Goal: Task Accomplishment & Management: Complete application form

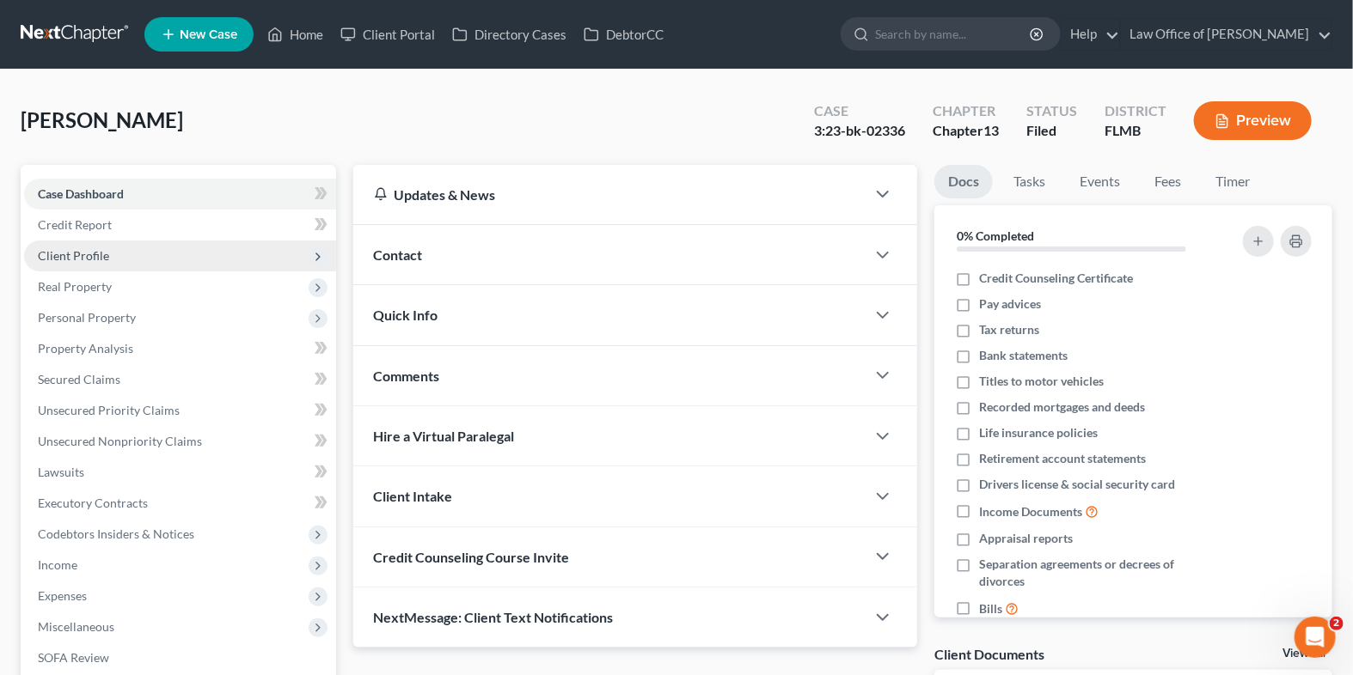
click at [103, 248] on span "Client Profile" at bounding box center [73, 255] width 71 height 15
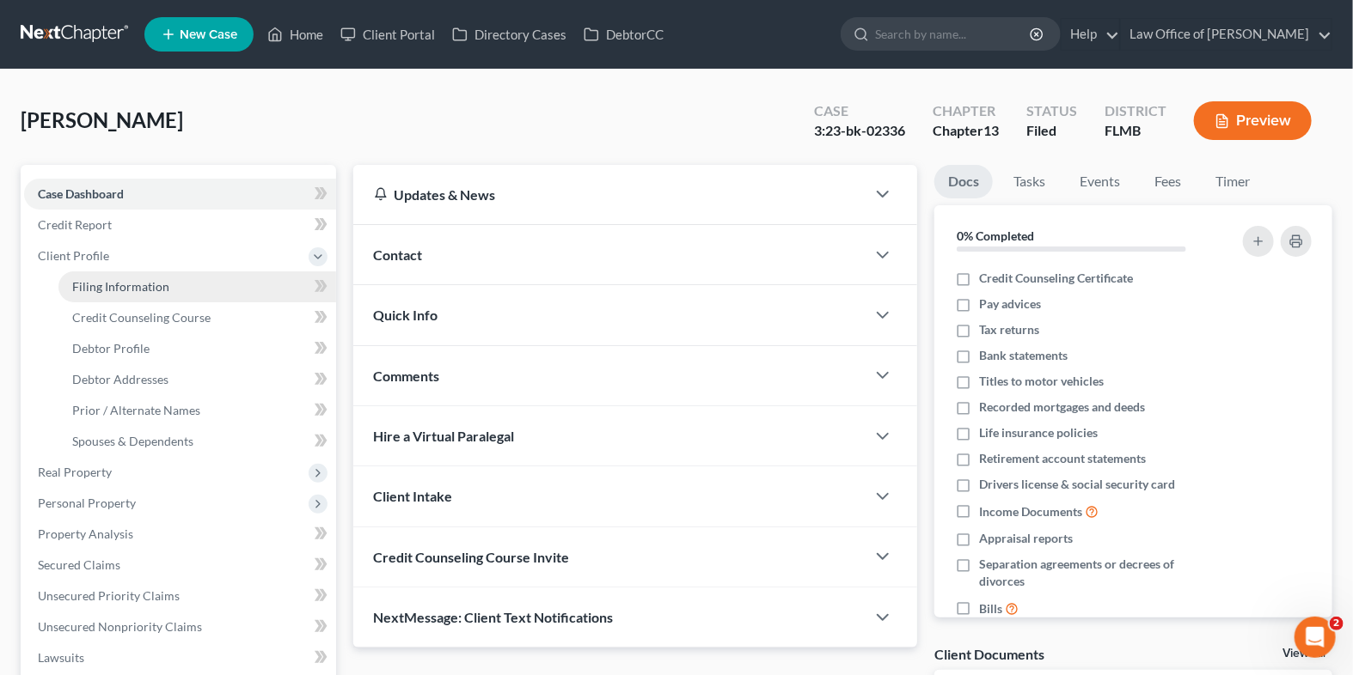
click at [140, 290] on span "Filing Information" at bounding box center [120, 286] width 97 height 15
select select "1"
select select "0"
select select "3"
select select "9"
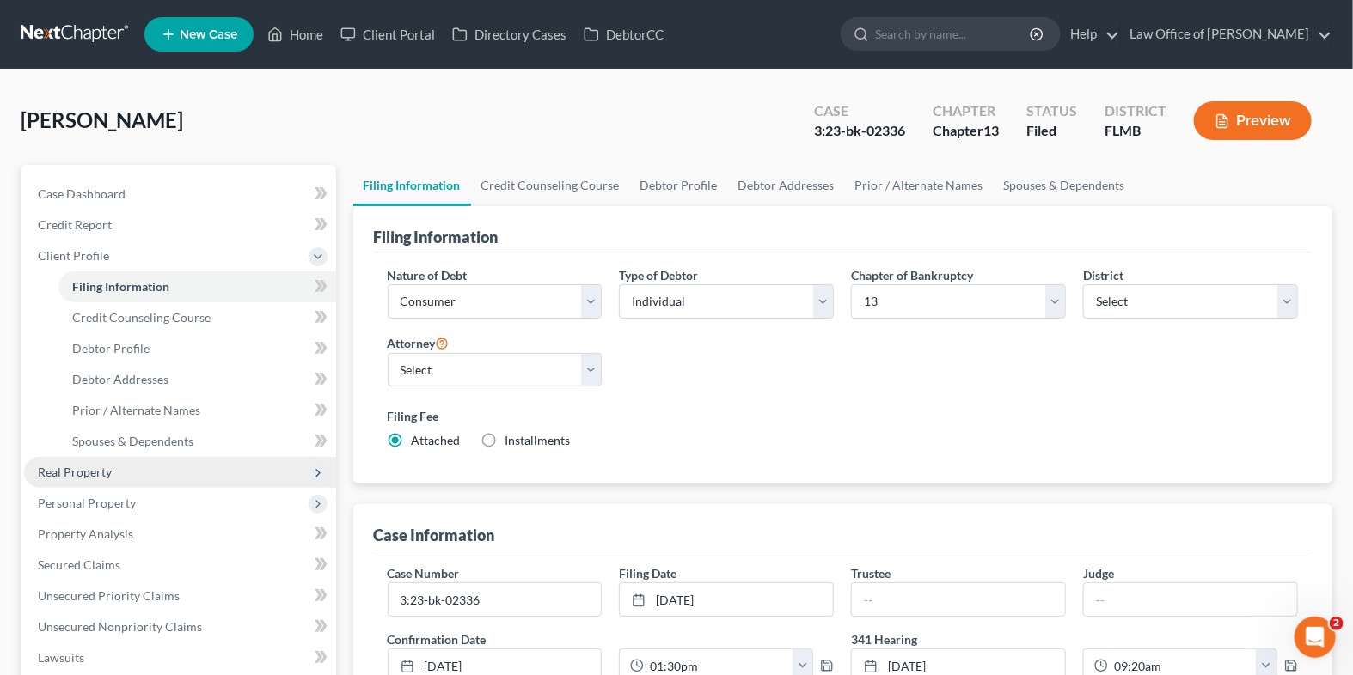
click at [140, 477] on span "Real Property" at bounding box center [180, 472] width 312 height 31
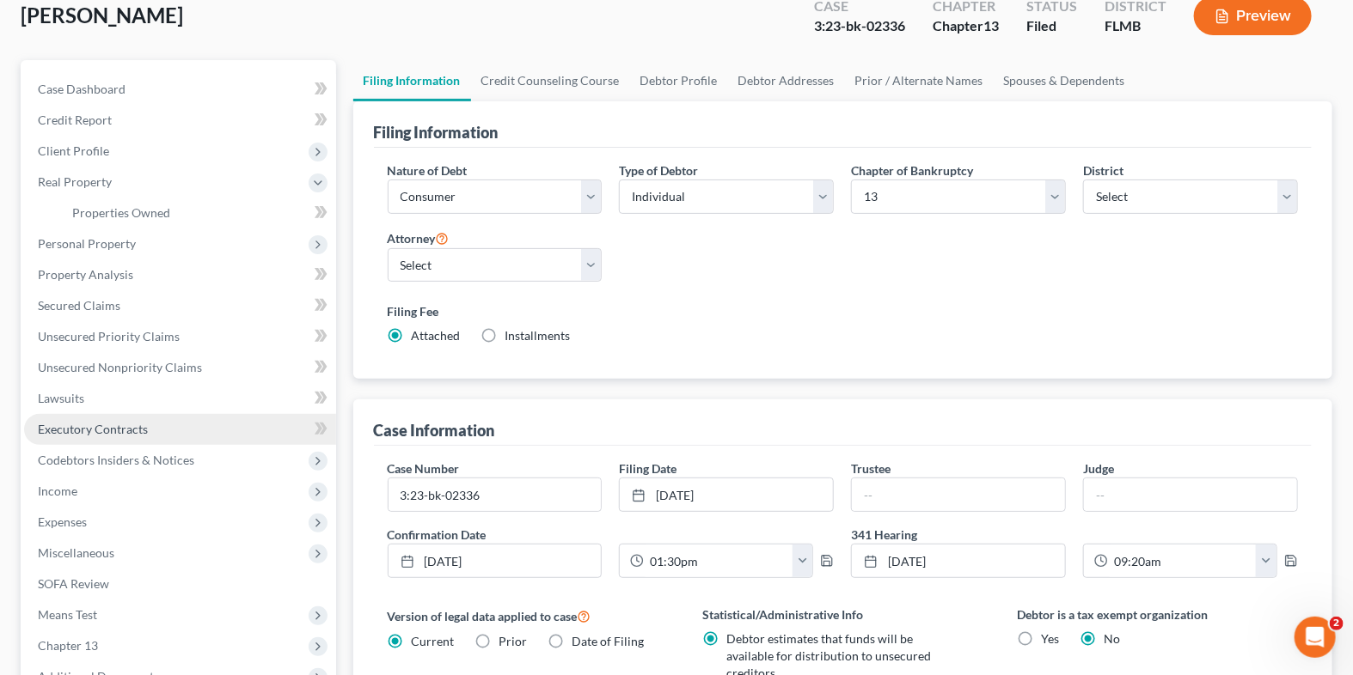
scroll to position [195, 0]
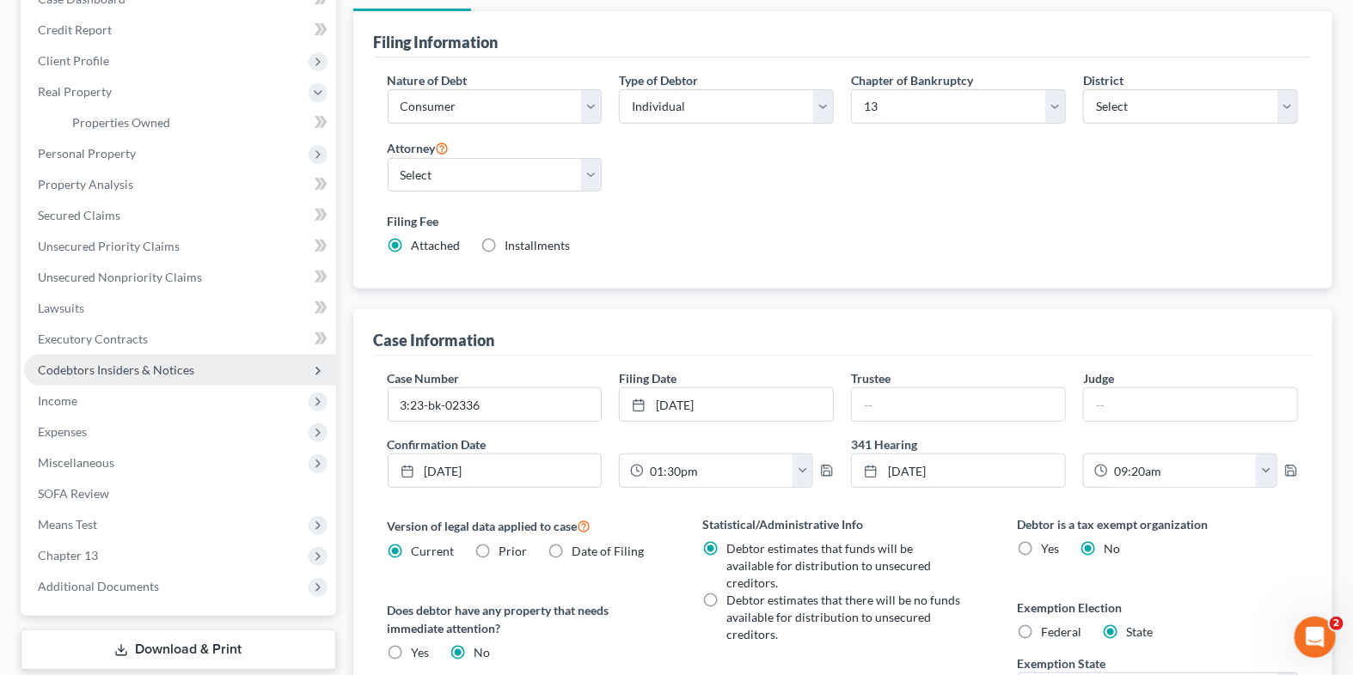
click at [138, 370] on span "Codebtors Insiders & Notices" at bounding box center [116, 370] width 156 height 15
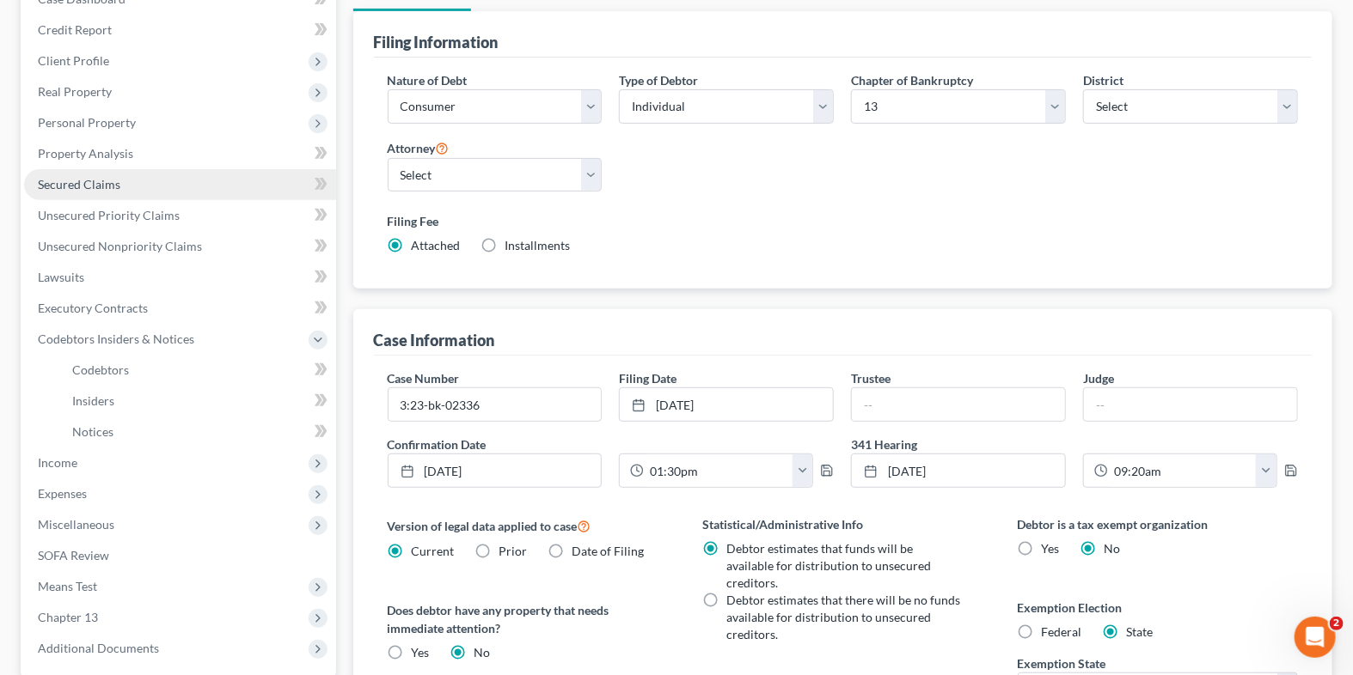
click at [119, 184] on link "Secured Claims" at bounding box center [180, 184] width 312 height 31
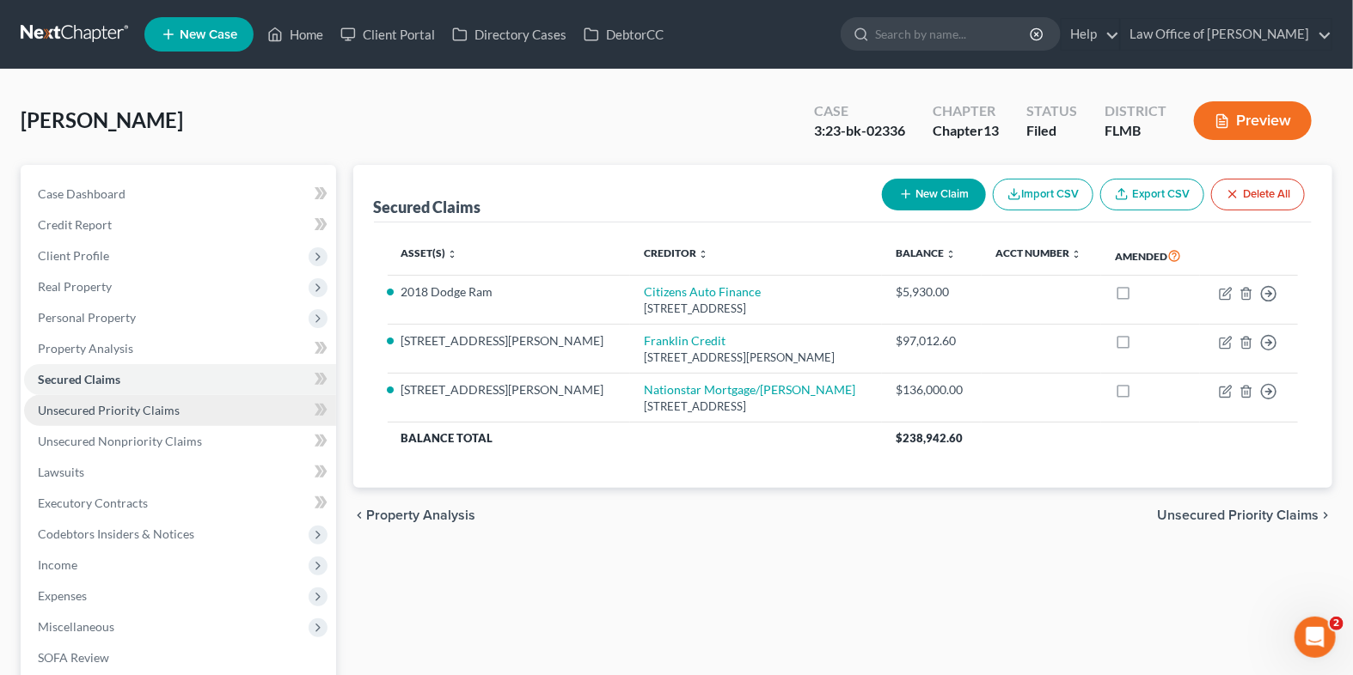
click at [85, 419] on link "Unsecured Priority Claims" at bounding box center [180, 410] width 312 height 31
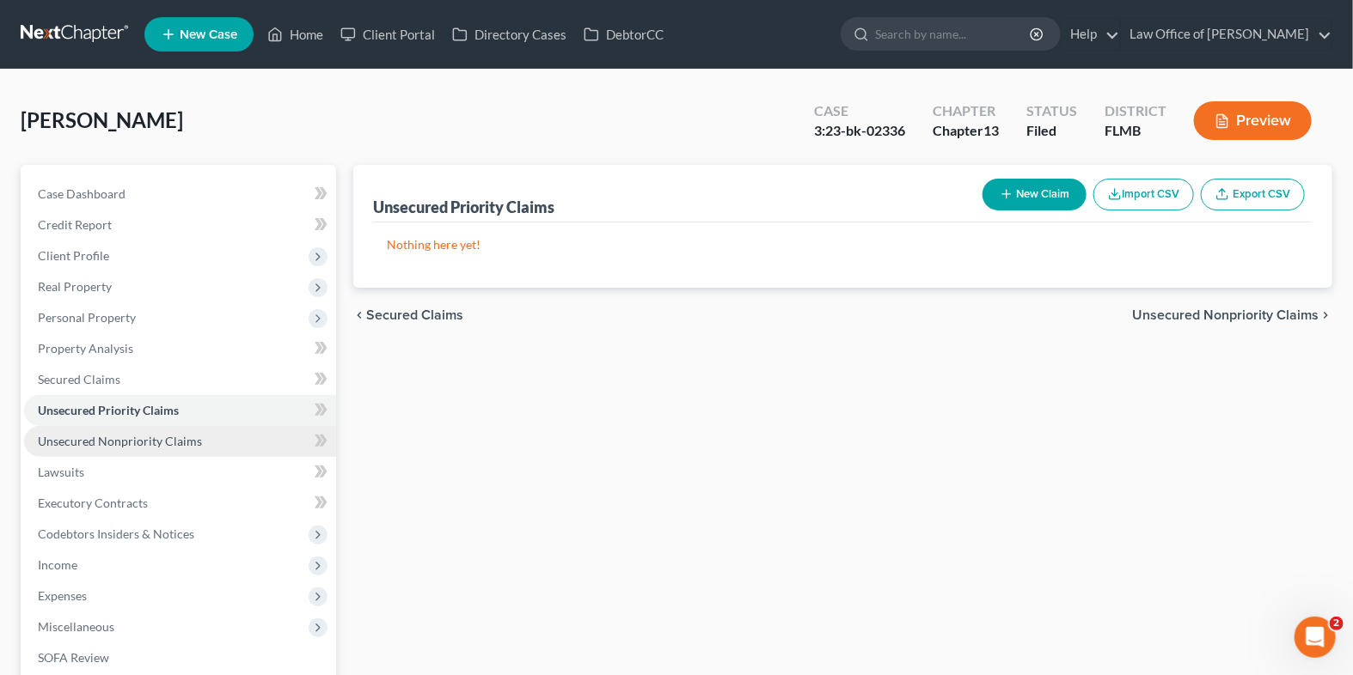
click at [107, 436] on span "Unsecured Nonpriority Claims" at bounding box center [120, 441] width 164 height 15
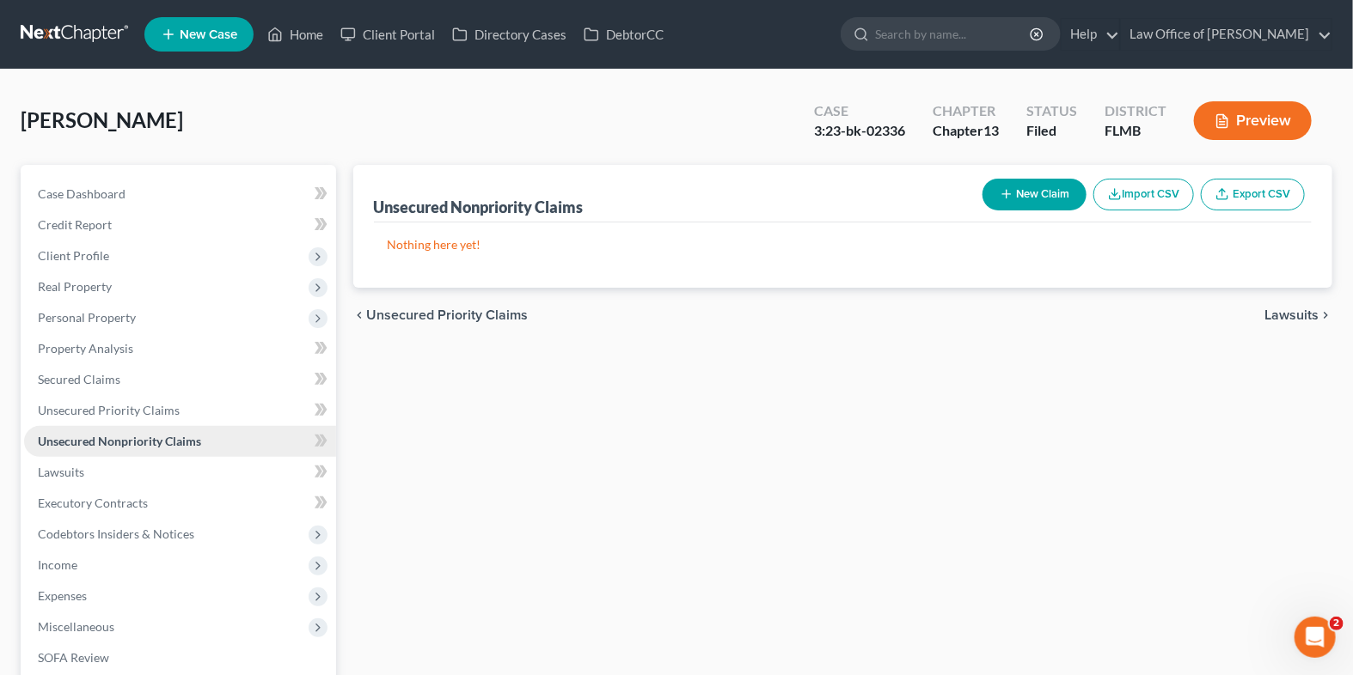
click at [113, 439] on span "Unsecured Nonpriority Claims" at bounding box center [119, 441] width 163 height 15
click at [115, 410] on span "Unsecured Priority Claims" at bounding box center [109, 410] width 142 height 15
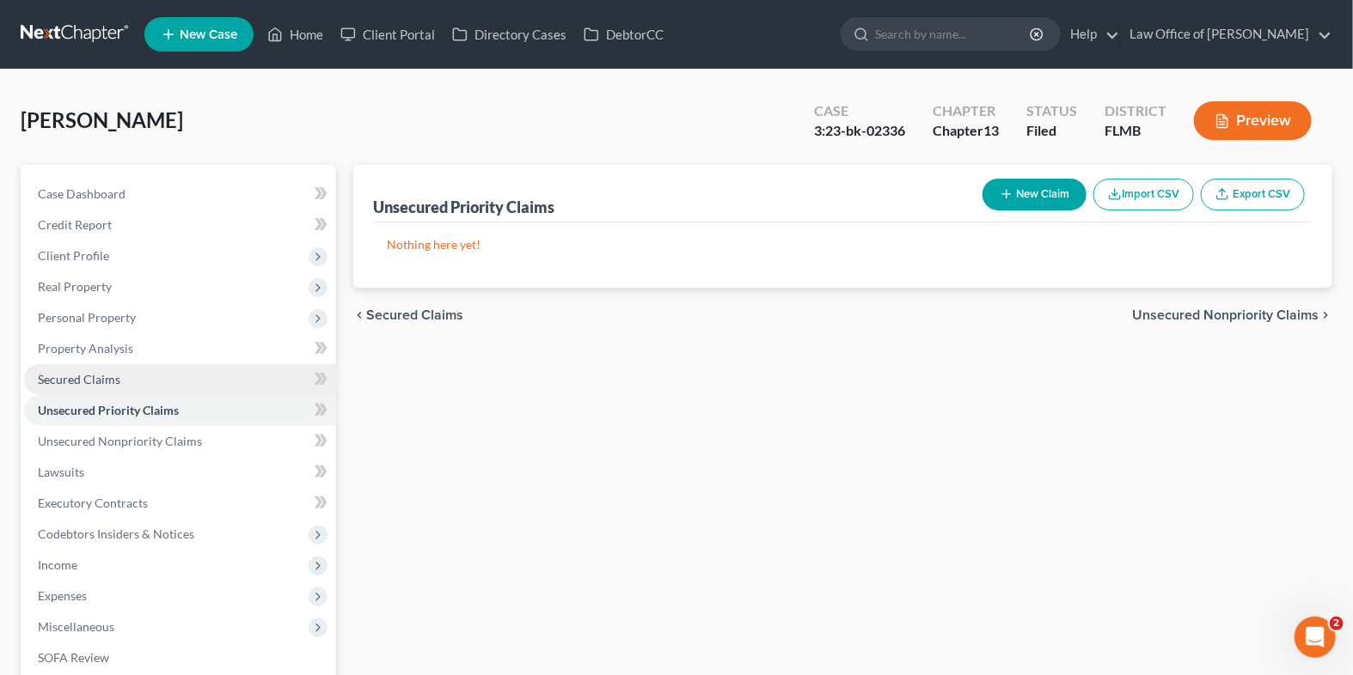
click at [107, 383] on span "Secured Claims" at bounding box center [79, 379] width 82 height 15
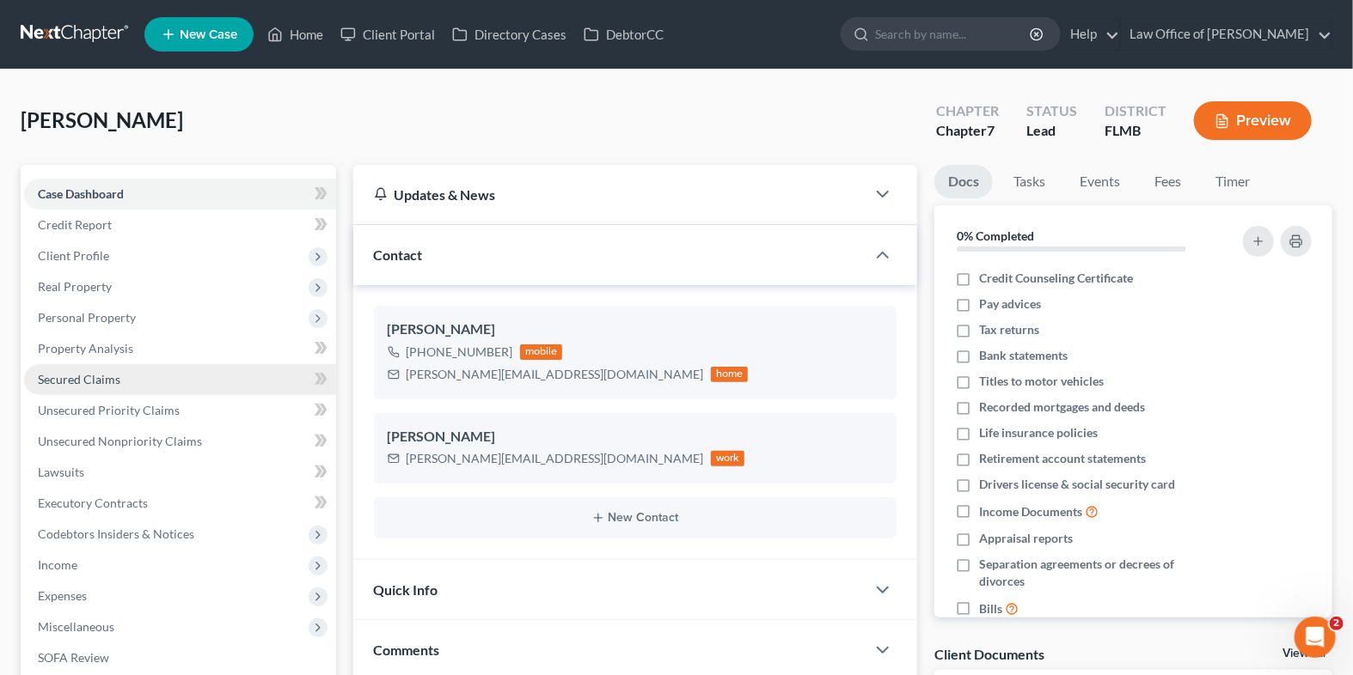
click at [121, 382] on link "Secured Claims" at bounding box center [180, 379] width 312 height 31
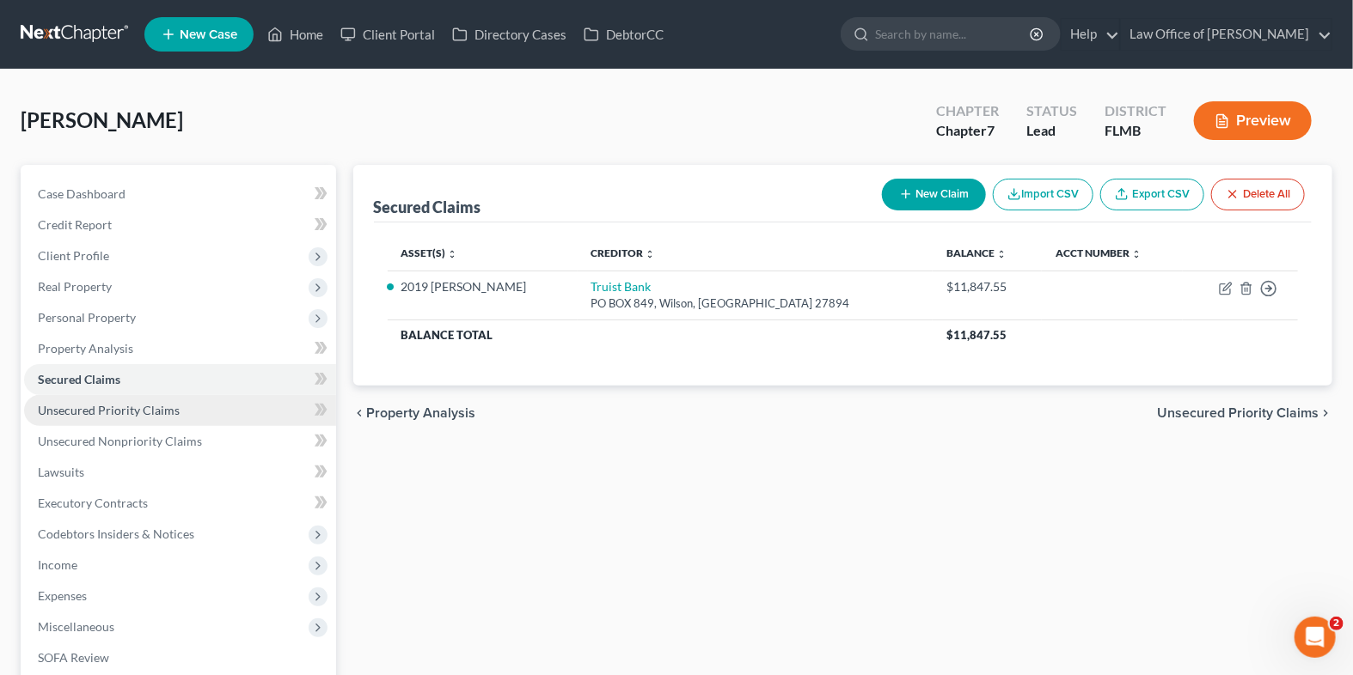
click at [150, 405] on span "Unsecured Priority Claims" at bounding box center [109, 410] width 142 height 15
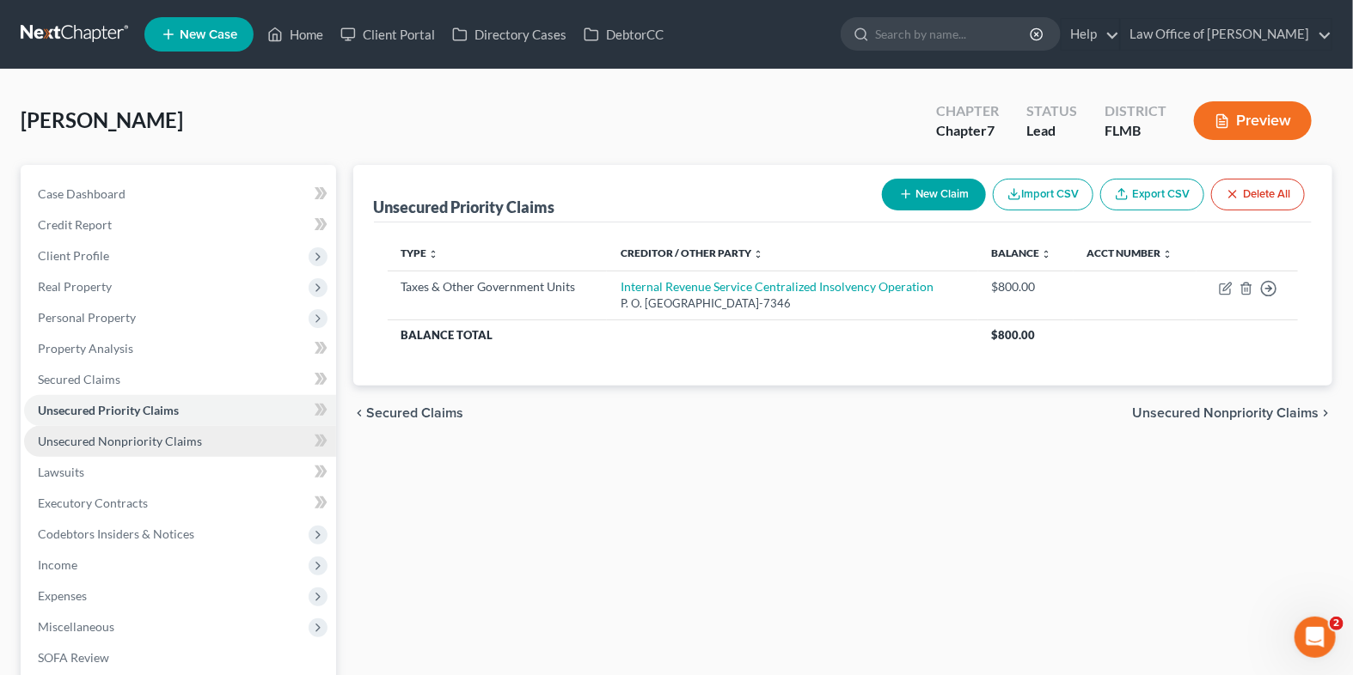
click at [205, 446] on link "Unsecured Nonpriority Claims" at bounding box center [180, 441] width 312 height 31
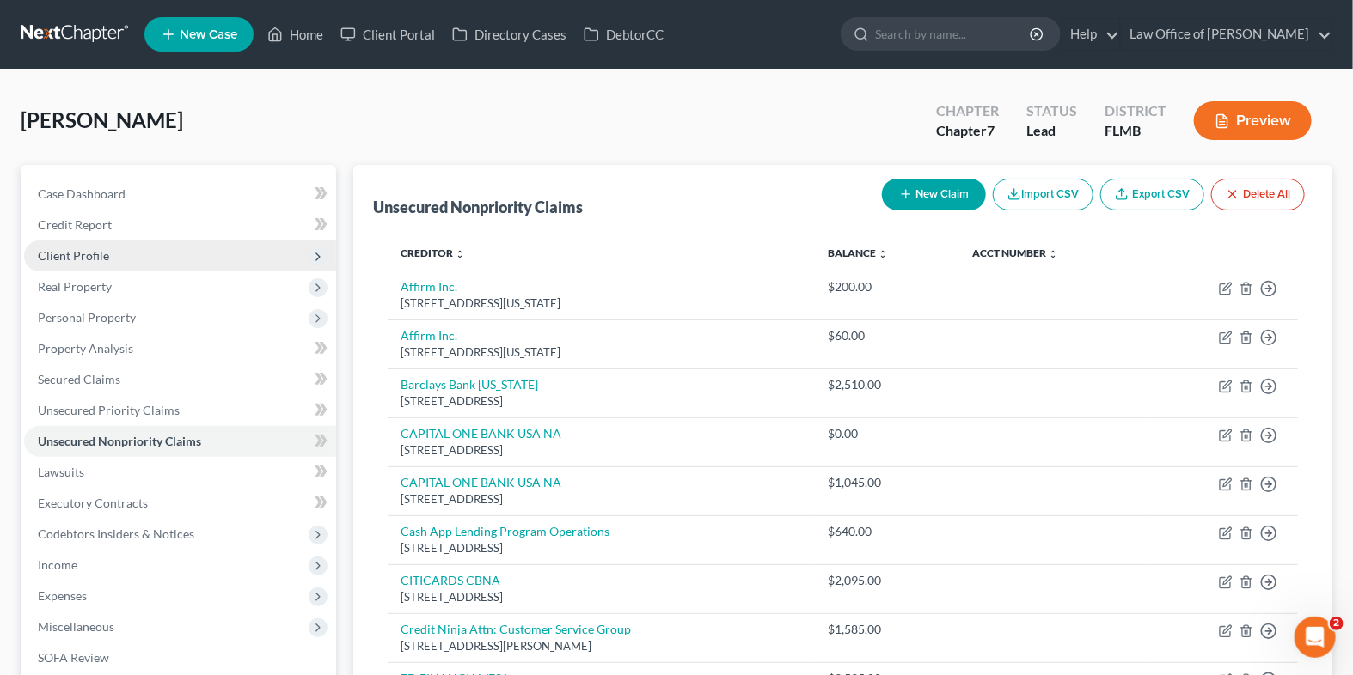
click at [211, 254] on span "Client Profile" at bounding box center [180, 256] width 312 height 31
